Goal: Transaction & Acquisition: Purchase product/service

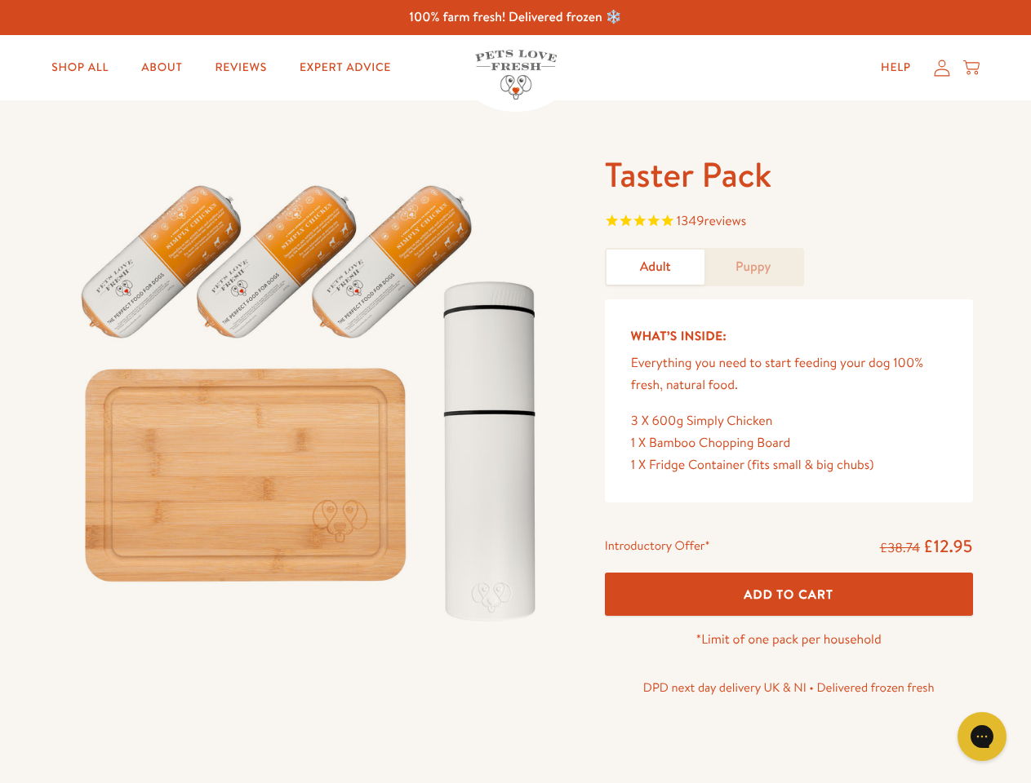
click at [515, 392] on img at bounding box center [312, 396] width 507 height 486
click at [788, 223] on span "1349 reviews" at bounding box center [789, 223] width 368 height 24
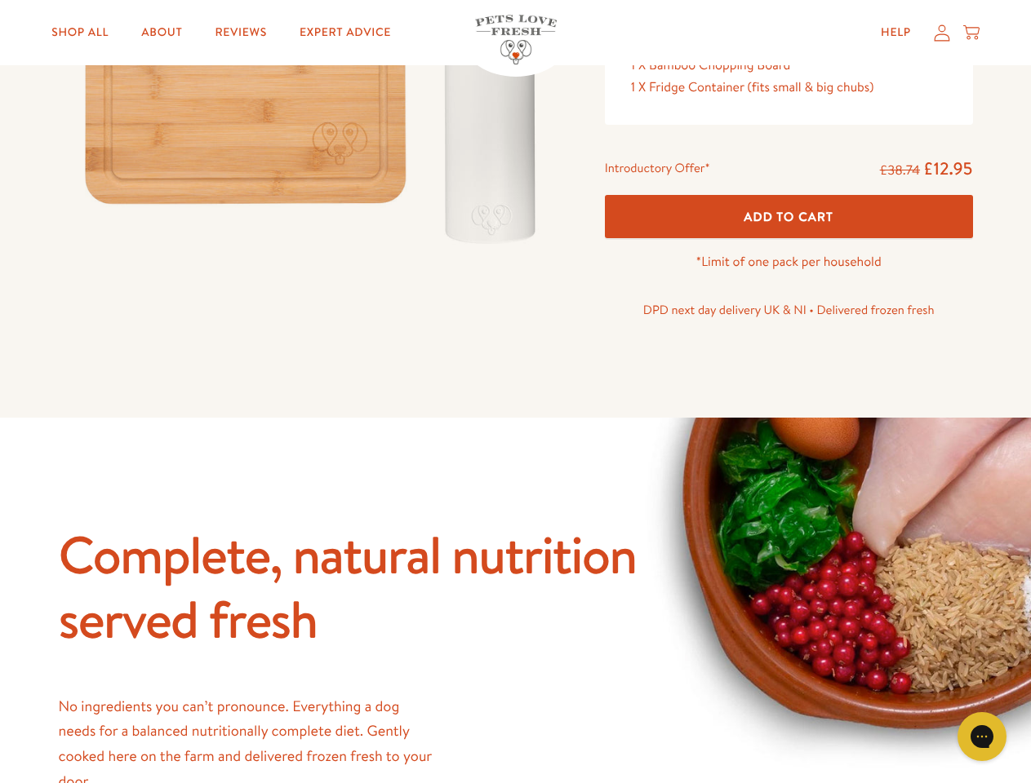
click at [982, 737] on icon "Gorgias live chat" at bounding box center [982, 737] width 16 height 16
